Goal: Information Seeking & Learning: Learn about a topic

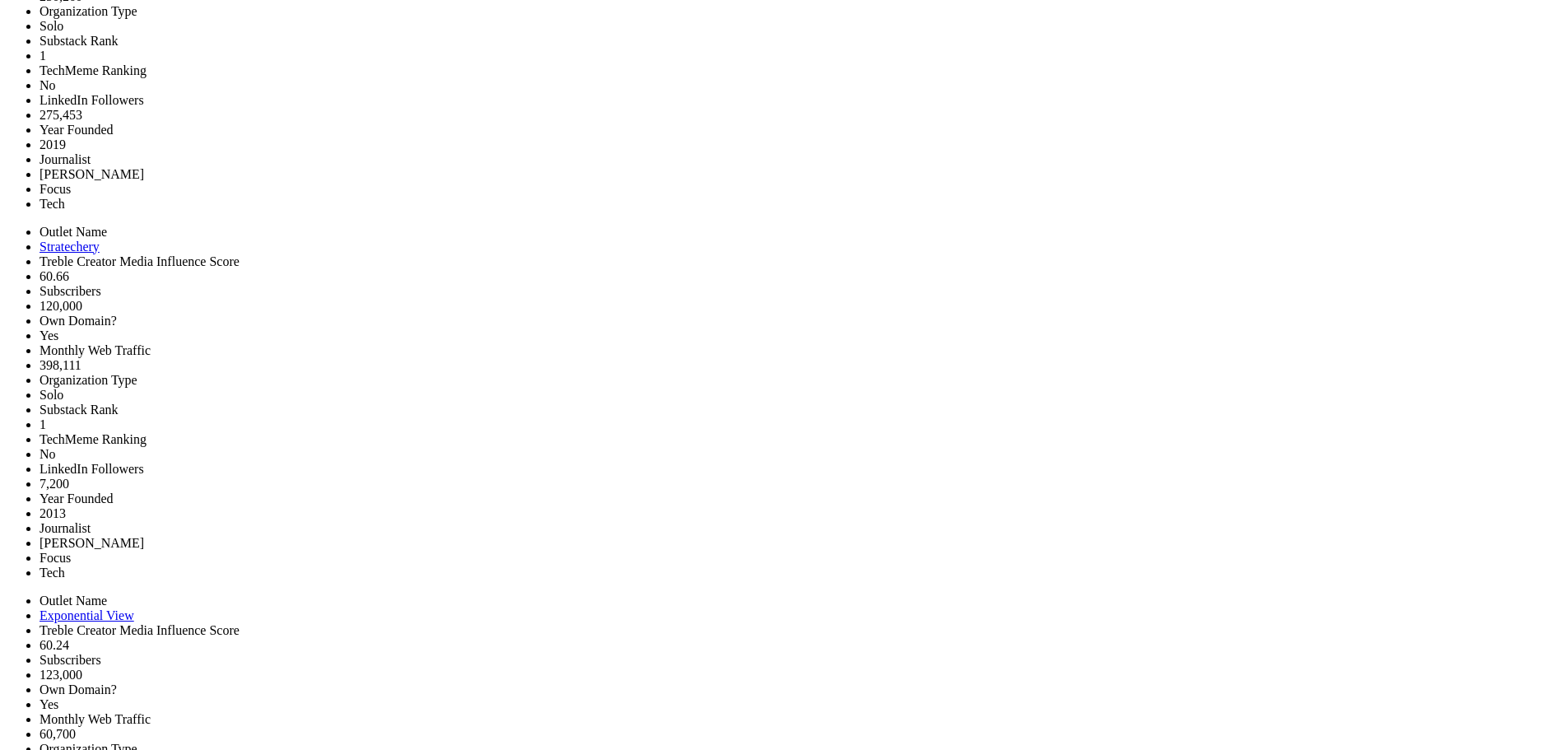
scroll to position [1647, 0]
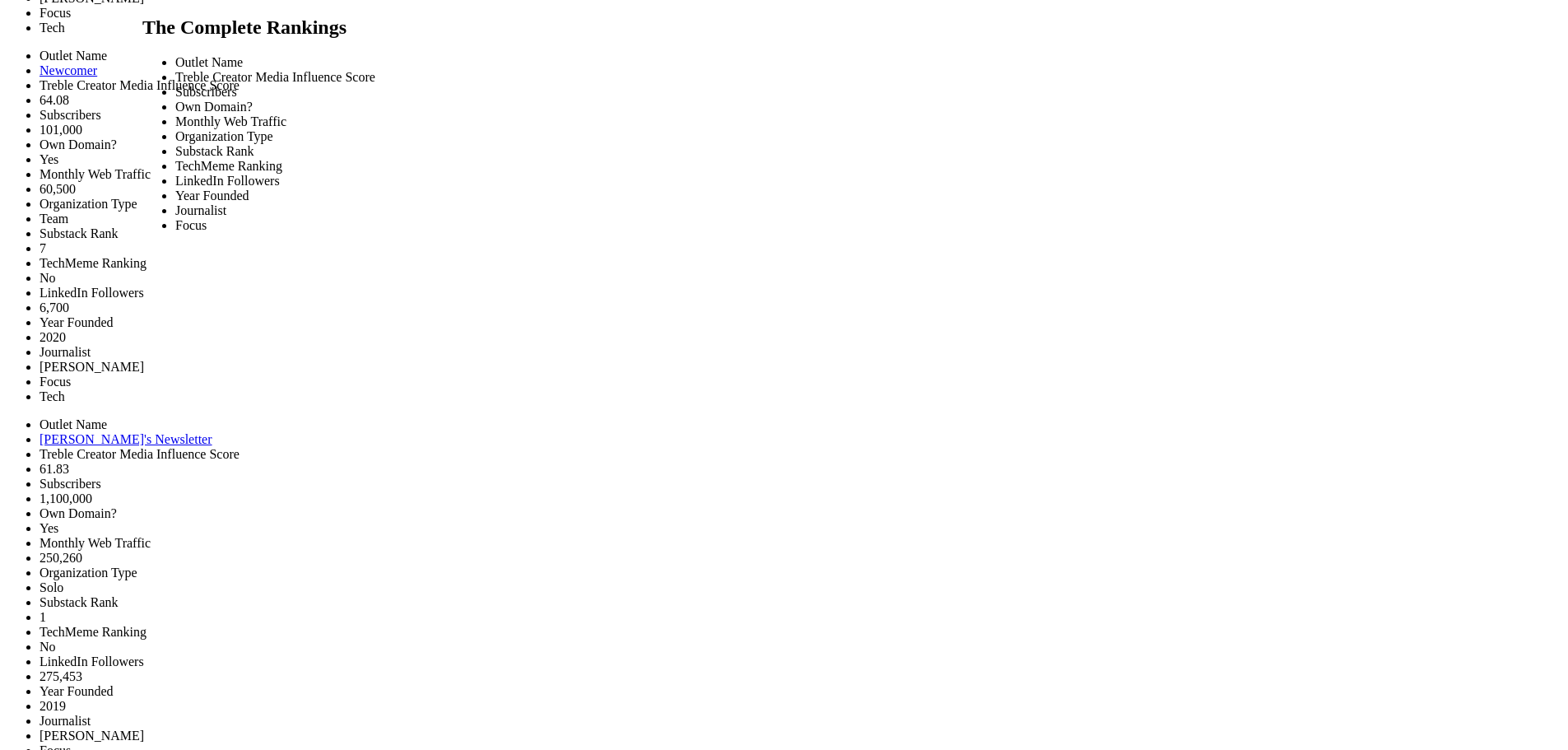
scroll to position [1933, 1284]
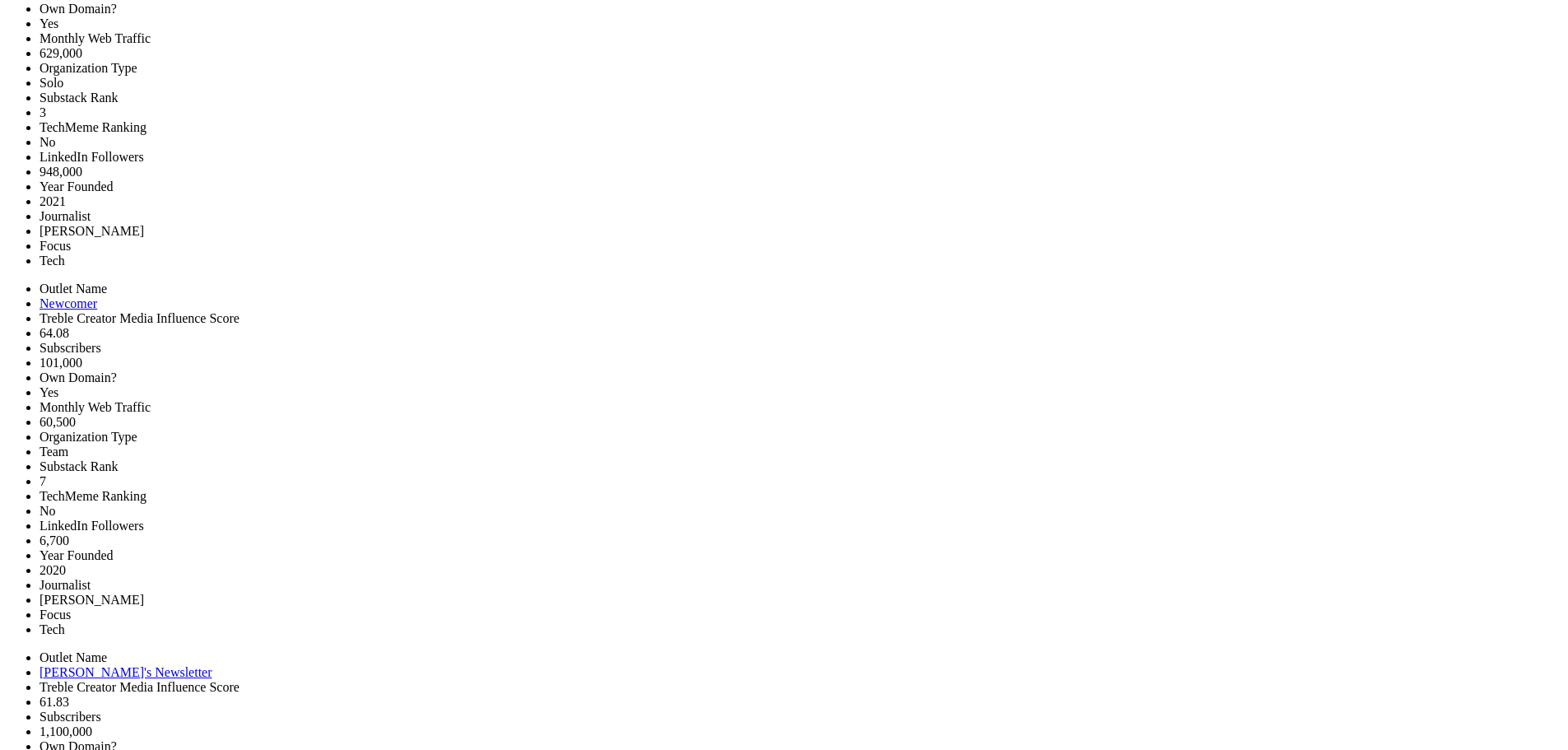
click at [97, 297] on link "Newcomer" at bounding box center [68, 303] width 58 height 14
